Goal: Find contact information: Find contact information

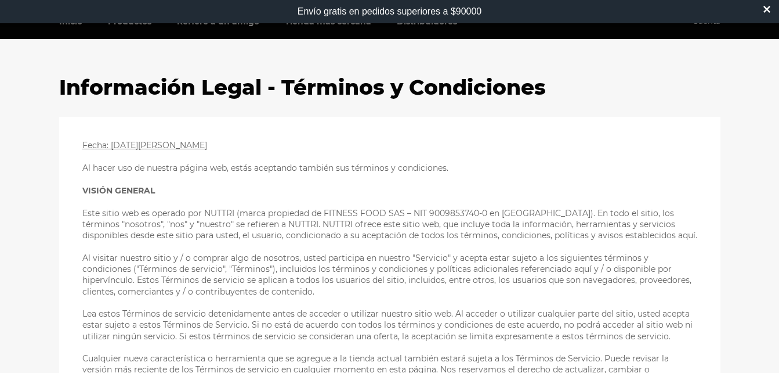
scroll to position [93, 0]
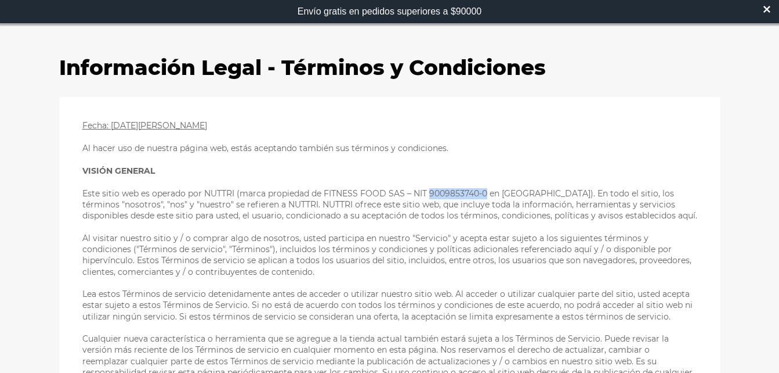
drag, startPoint x: 428, startPoint y: 194, endPoint x: 486, endPoint y: 193, distance: 58.6
copy p "9009853740-0"
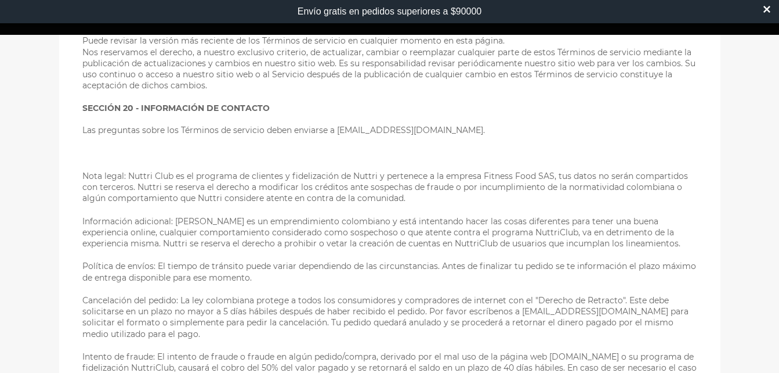
scroll to position [3210, 0]
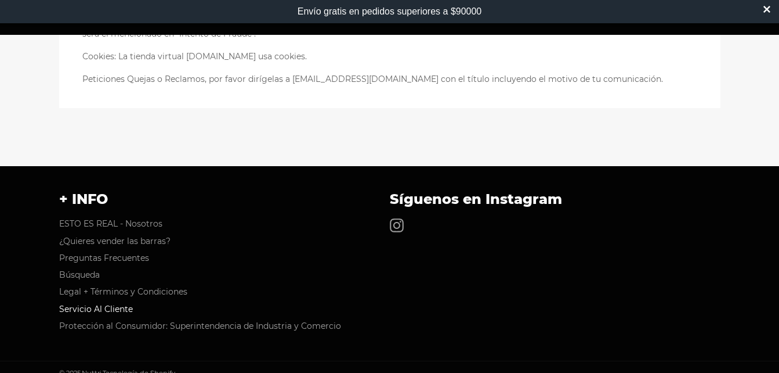
click at [119, 304] on link "Servicio Al Cliente" at bounding box center [96, 309] width 74 height 10
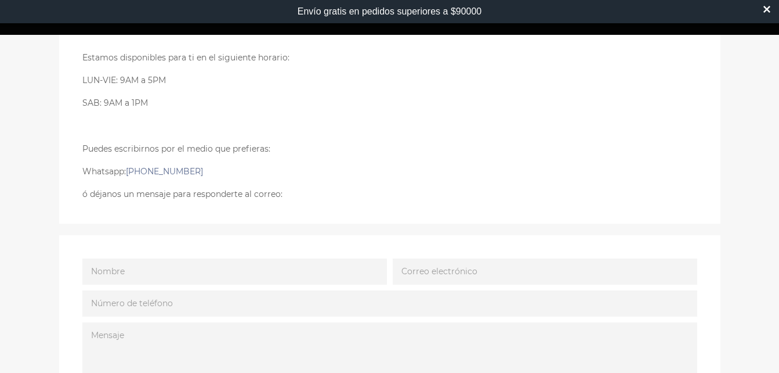
scroll to position [164, 0]
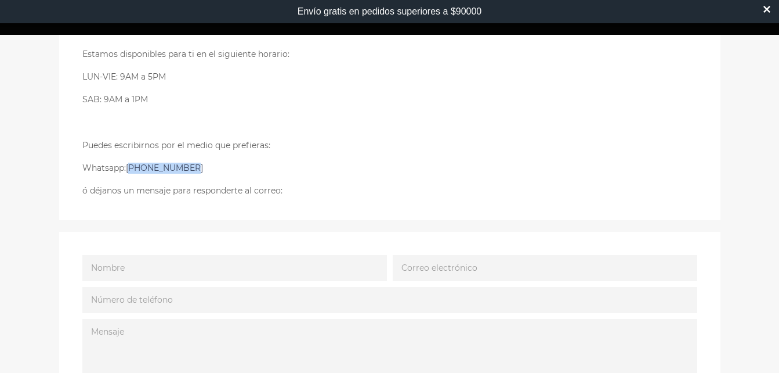
drag, startPoint x: 201, startPoint y: 167, endPoint x: 133, endPoint y: 164, distance: 68.0
click at [133, 164] on p "Whatsapp: +573115775551" at bounding box center [389, 168] width 615 height 11
drag, startPoint x: 133, startPoint y: 164, endPoint x: 186, endPoint y: 165, distance: 52.8
click at [186, 165] on p "Whatsapp: +573115775551" at bounding box center [389, 168] width 615 height 11
drag, startPoint x: 186, startPoint y: 165, endPoint x: 146, endPoint y: 173, distance: 40.2
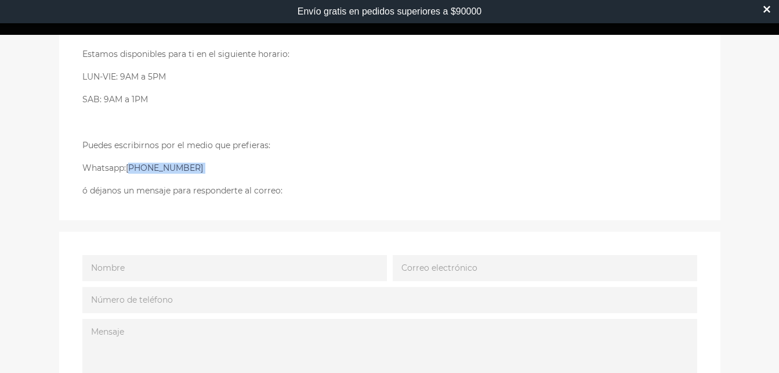
click at [146, 173] on p "Whatsapp: +573115775551" at bounding box center [389, 168] width 615 height 11
click at [146, 173] on link "+573115775551" at bounding box center [164, 168] width 77 height 10
click at [273, 160] on div "Estamos disponibles para ti en el siguiente horario: LUN-VIE: 9AM a 5PM SAB: 9A…" at bounding box center [389, 123] width 615 height 148
click at [198, 166] on p "Whatsapp: +573115775551" at bounding box center [389, 168] width 615 height 11
drag, startPoint x: 198, startPoint y: 166, endPoint x: 141, endPoint y: 166, distance: 56.9
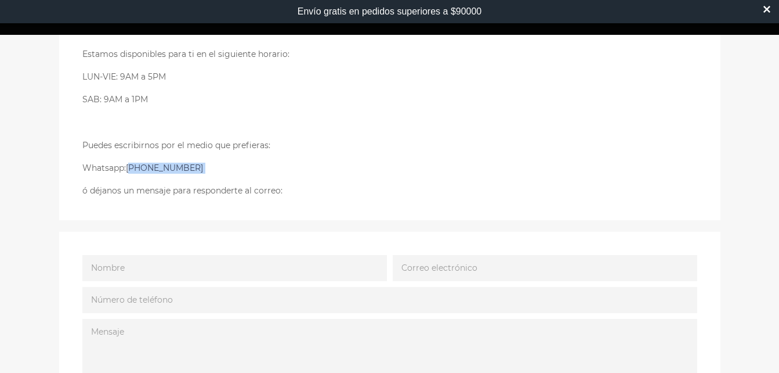
click at [141, 166] on p "Whatsapp: +573115775551" at bounding box center [389, 168] width 615 height 11
copy div "573115775551"
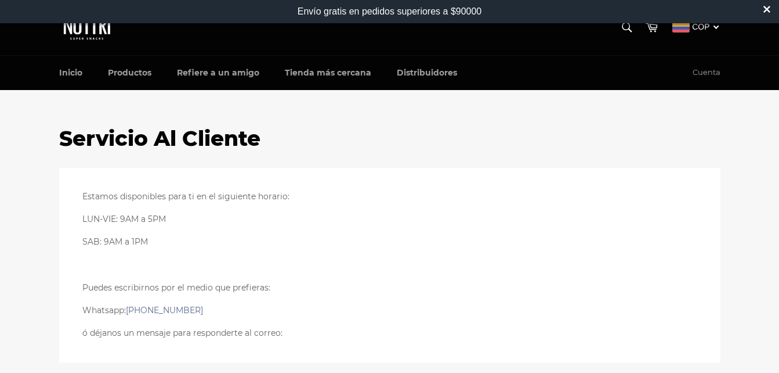
scroll to position [0, 0]
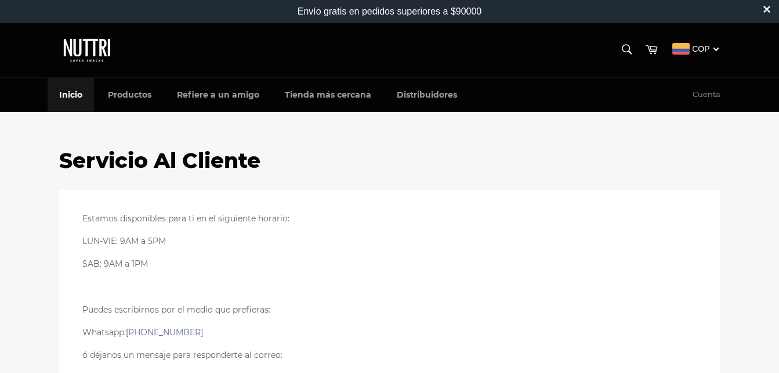
click at [62, 95] on link "Inicio" at bounding box center [71, 95] width 46 height 34
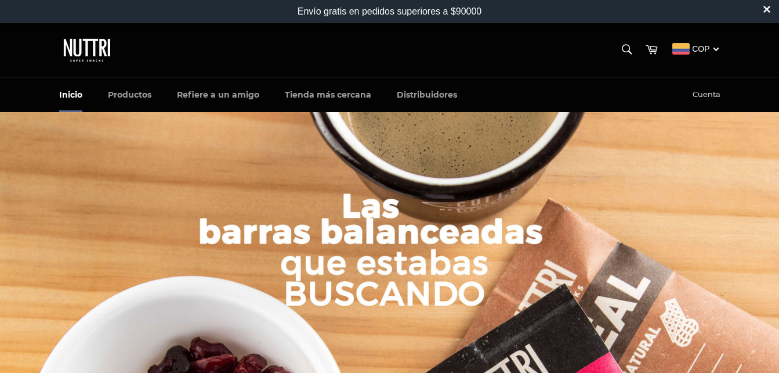
click at [700, 90] on link "Cuenta" at bounding box center [706, 95] width 39 height 34
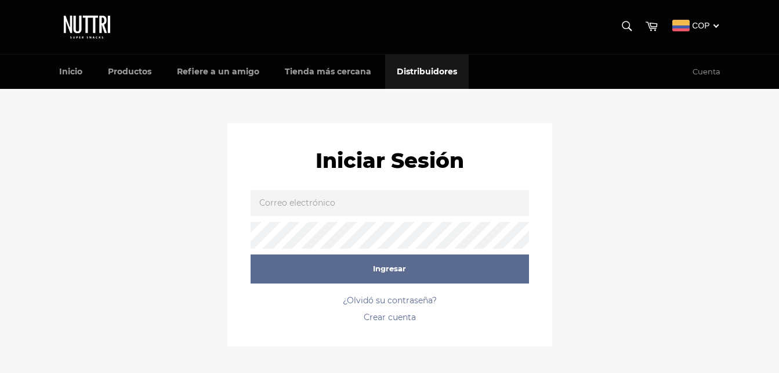
click at [417, 71] on link "Distribuidores" at bounding box center [427, 72] width 84 height 34
